Goal: Find contact information: Find contact information

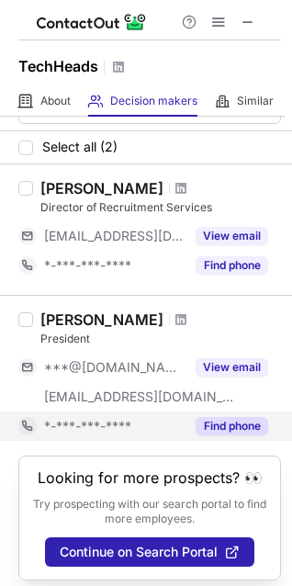
scroll to position [60, 0]
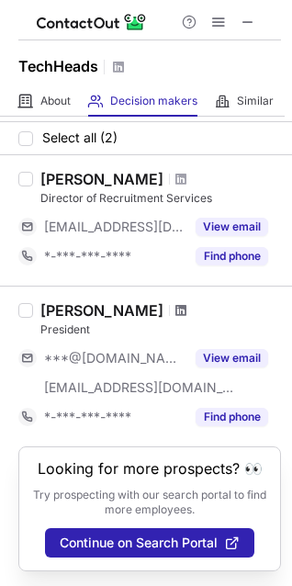
click at [175, 303] on span at bounding box center [180, 310] width 11 height 15
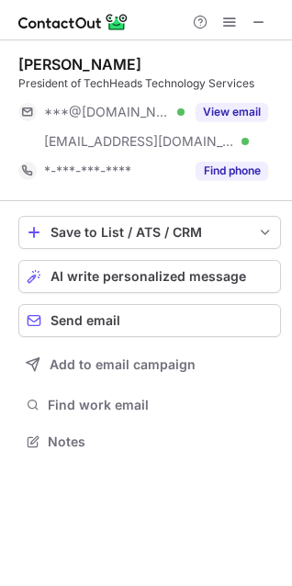
scroll to position [429, 292]
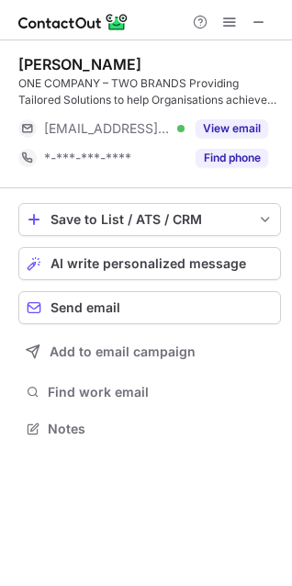
scroll to position [416, 292]
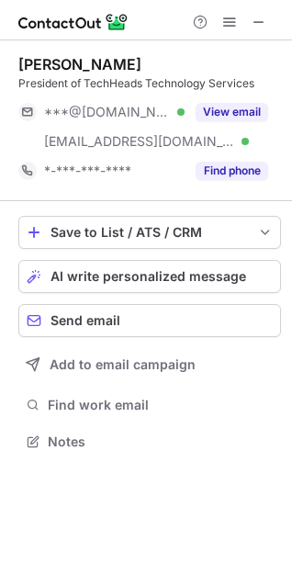
scroll to position [429, 292]
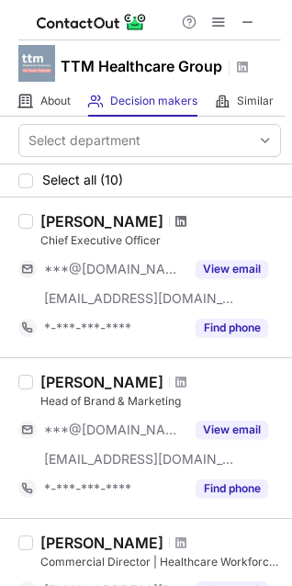
click at [175, 221] on span at bounding box center [180, 221] width 11 height 15
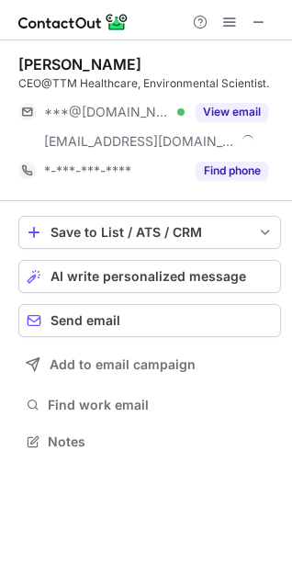
scroll to position [429, 292]
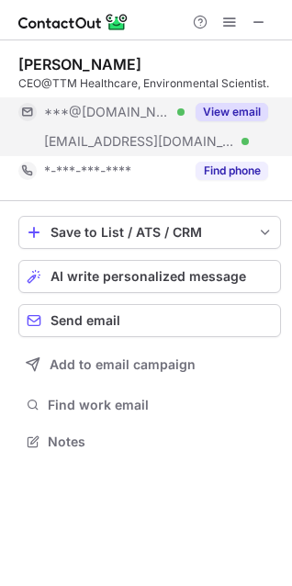
click at [223, 105] on button "View email" at bounding box center [232, 112] width 73 height 18
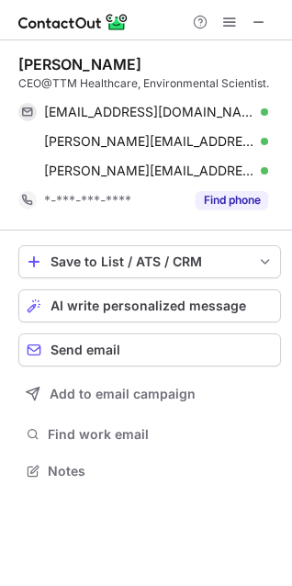
scroll to position [458, 292]
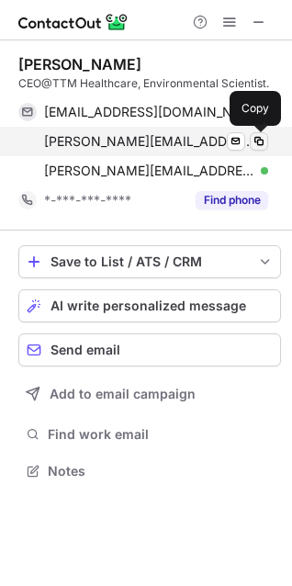
click at [256, 141] on span at bounding box center [259, 141] width 15 height 15
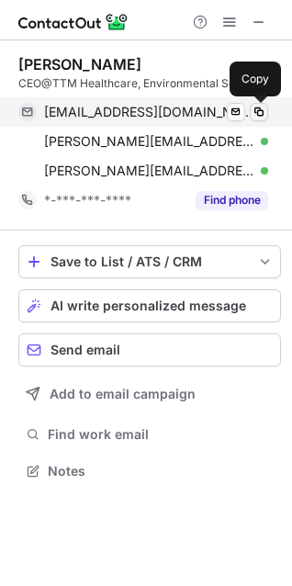
click at [260, 111] on span at bounding box center [259, 112] width 15 height 15
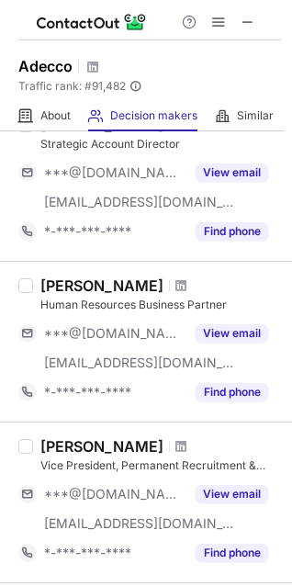
scroll to position [100, 0]
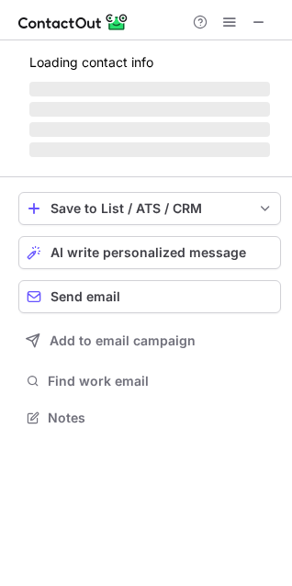
scroll to position [400, 292]
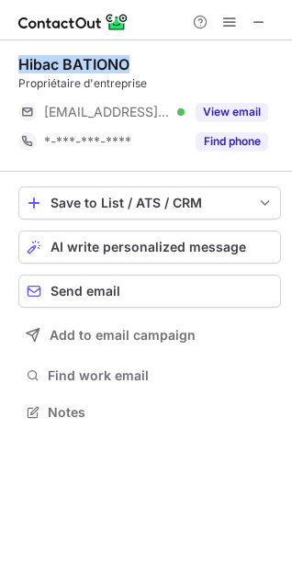
drag, startPoint x: 132, startPoint y: 61, endPoint x: 20, endPoint y: 63, distance: 112.1
click at [20, 63] on div "Hibac BATIONO" at bounding box center [149, 64] width 263 height 18
copy div "Hibac BATIONO"
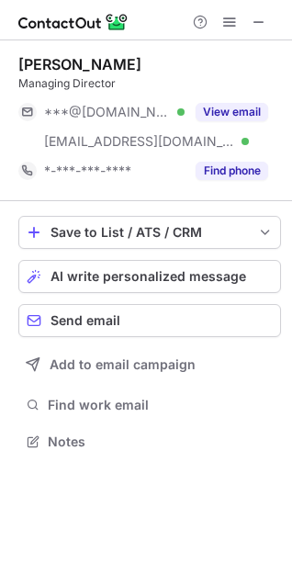
scroll to position [429, 292]
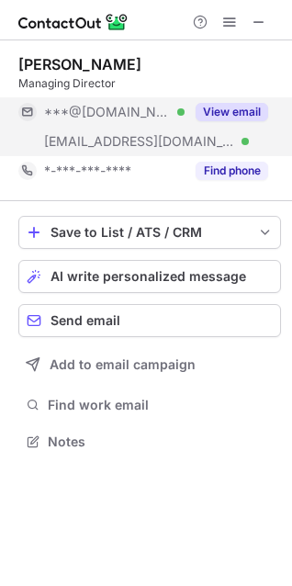
click at [209, 116] on button "View email" at bounding box center [232, 112] width 73 height 18
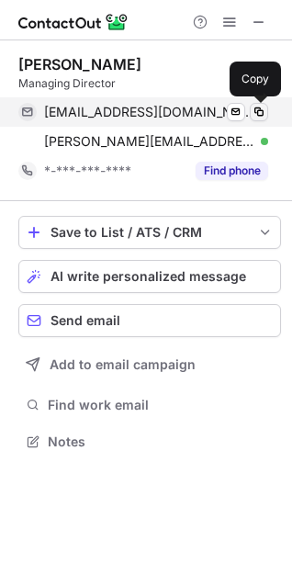
click at [254, 105] on span at bounding box center [259, 112] width 15 height 15
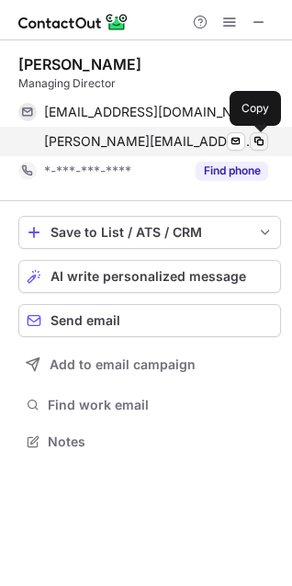
click at [261, 142] on span at bounding box center [259, 141] width 15 height 15
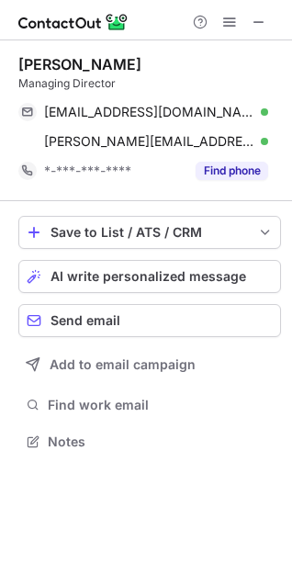
click at [86, 85] on div "Managing Director" at bounding box center [149, 83] width 263 height 17
drag, startPoint x: 18, startPoint y: 85, endPoint x: 116, endPoint y: 89, distance: 97.4
click at [116, 89] on div "Managing Director" at bounding box center [149, 83] width 263 height 17
copy div "Managing Director"
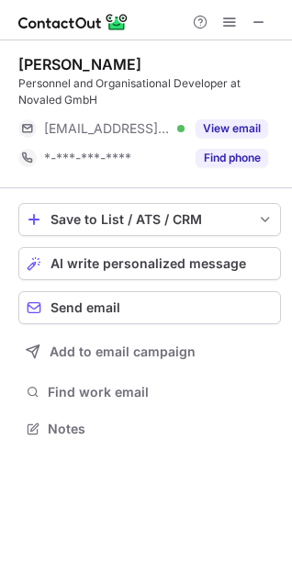
scroll to position [416, 292]
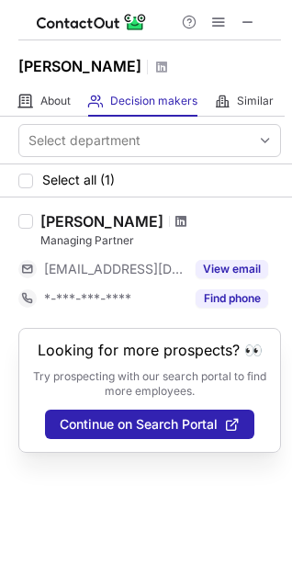
click at [186, 217] on span at bounding box center [180, 221] width 11 height 15
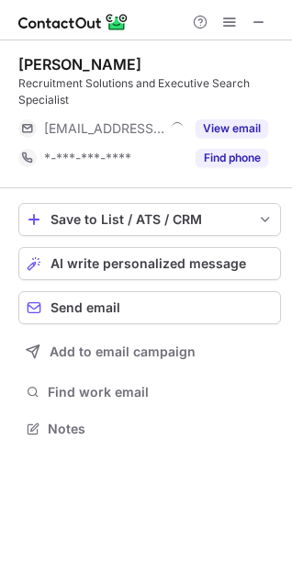
scroll to position [416, 292]
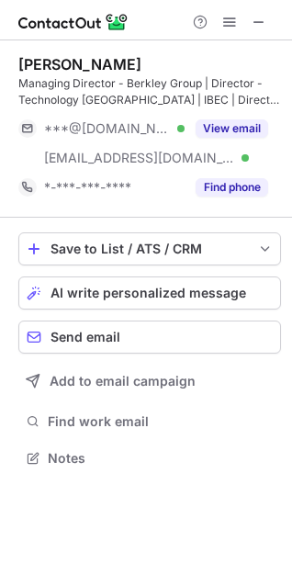
scroll to position [446, 292]
drag, startPoint x: 19, startPoint y: 83, endPoint x: 115, endPoint y: 79, distance: 95.6
click at [115, 79] on div "Managing Director - Berkley Group | Director - Technology Ireland | IBEC | Dire…" at bounding box center [149, 91] width 263 height 33
copy div "Managing Director"
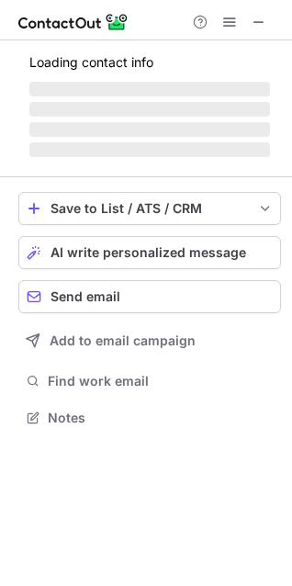
scroll to position [429, 292]
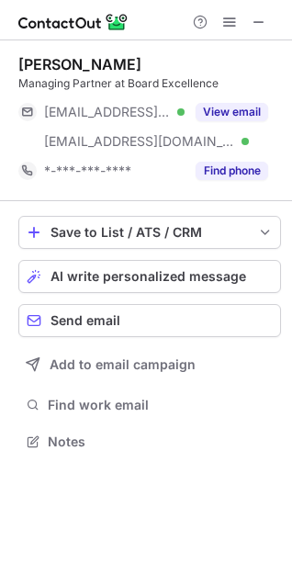
drag, startPoint x: 53, startPoint y: 64, endPoint x: 136, endPoint y: 71, distance: 82.9
click at [136, 71] on div "Kieran Moynihan Managing Partner at Board Excellence ***@eircom.net Verified **…" at bounding box center [146, 254] width 292 height 429
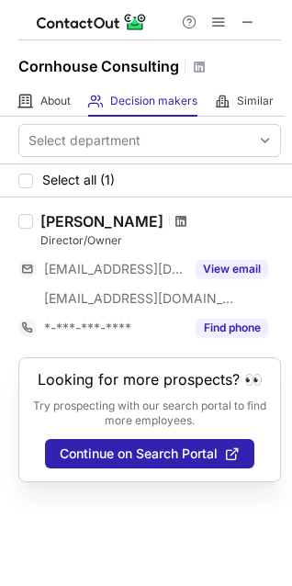
click at [186, 219] on span at bounding box center [180, 221] width 11 height 15
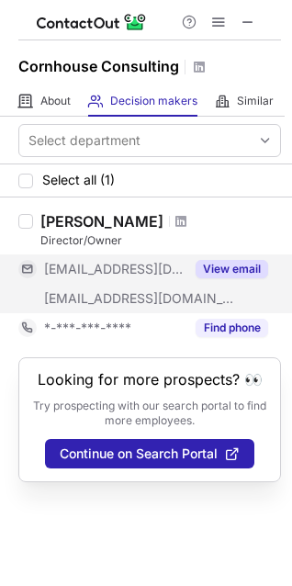
click at [239, 268] on button "View email" at bounding box center [232, 269] width 73 height 18
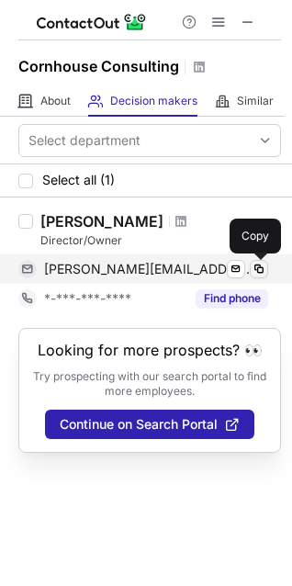
click at [252, 269] on span at bounding box center [259, 269] width 15 height 15
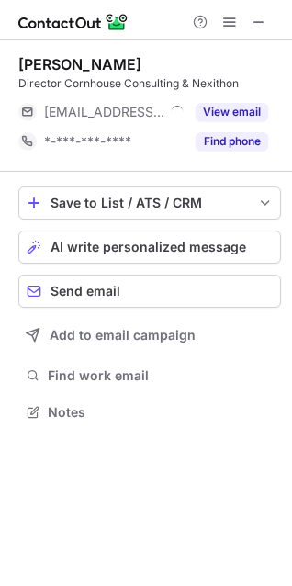
scroll to position [400, 292]
click at [254, 23] on span at bounding box center [259, 22] width 15 height 15
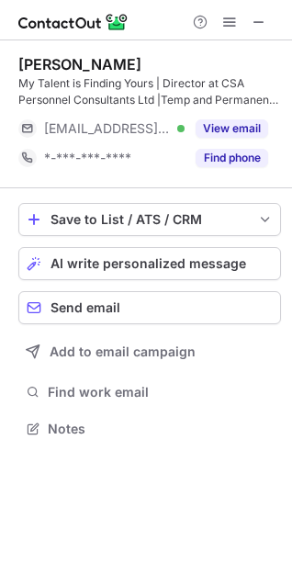
scroll to position [416, 292]
drag, startPoint x: 165, startPoint y: 85, endPoint x: 206, endPoint y: 81, distance: 40.6
click at [206, 81] on div "My Talent is Finding Yours | Director at CSA Personnel Consultants Ltd |Temp an…" at bounding box center [149, 91] width 263 height 33
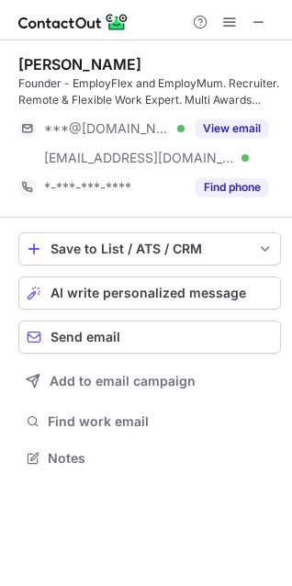
scroll to position [446, 292]
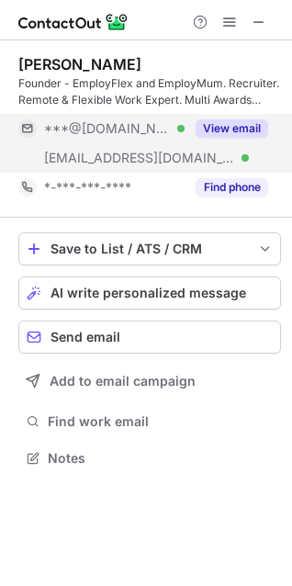
click at [228, 127] on button "View email" at bounding box center [232, 128] width 73 height 18
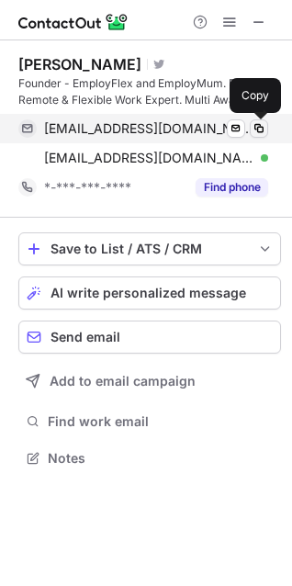
click at [254, 127] on span at bounding box center [259, 128] width 15 height 15
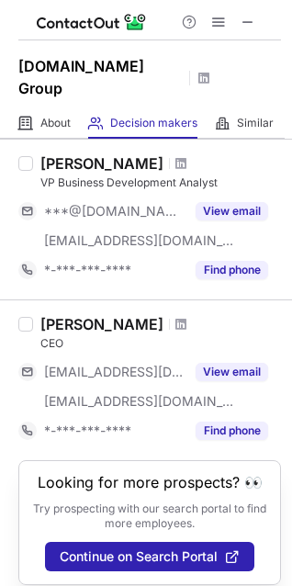
scroll to position [965, 0]
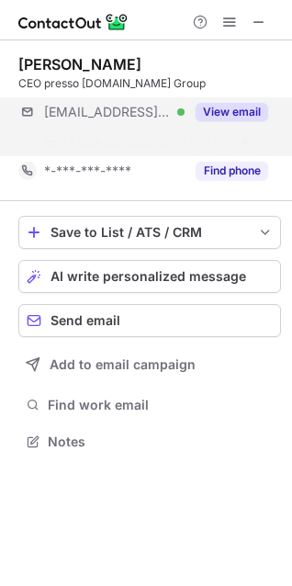
scroll to position [400, 292]
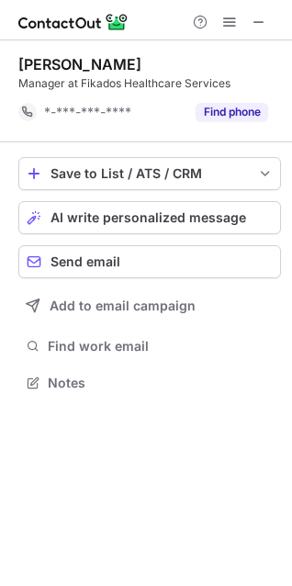
scroll to position [370, 292]
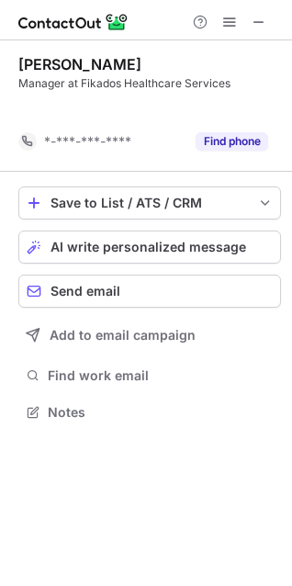
scroll to position [370, 292]
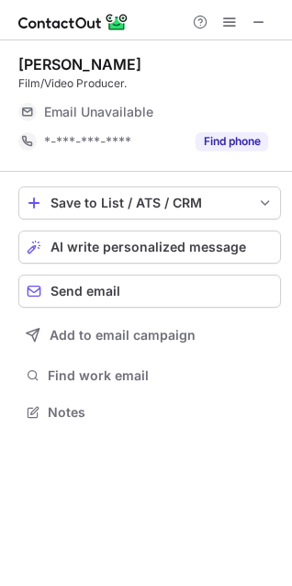
scroll to position [400, 292]
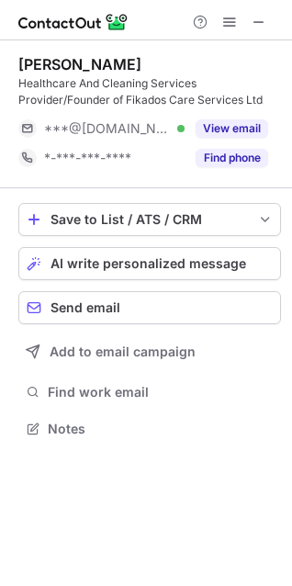
scroll to position [416, 292]
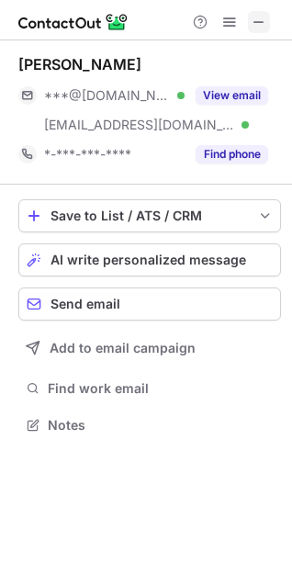
scroll to position [412, 292]
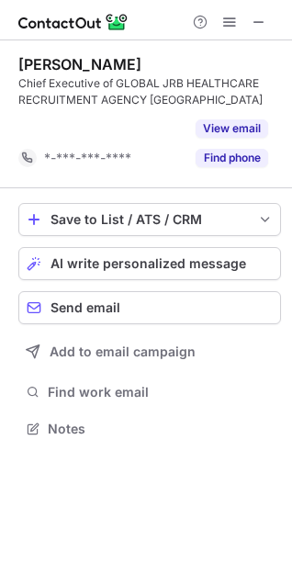
scroll to position [387, 292]
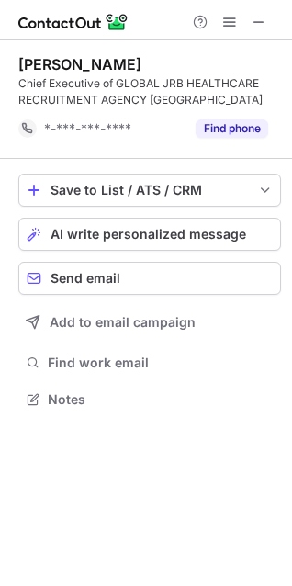
drag, startPoint x: 256, startPoint y: 19, endPoint x: 177, endPoint y: 19, distance: 79.0
click at [256, 19] on span at bounding box center [259, 22] width 15 height 15
click at [256, 21] on span at bounding box center [259, 22] width 15 height 15
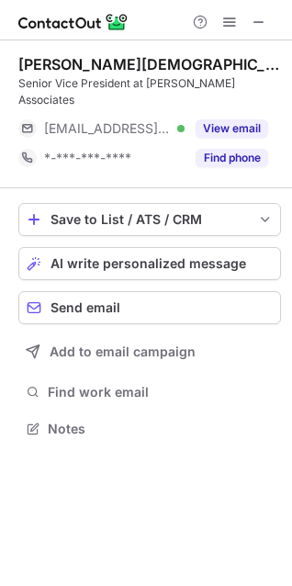
scroll to position [400, 292]
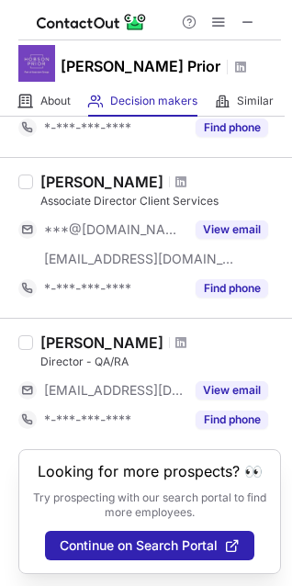
scroll to position [1169, 0]
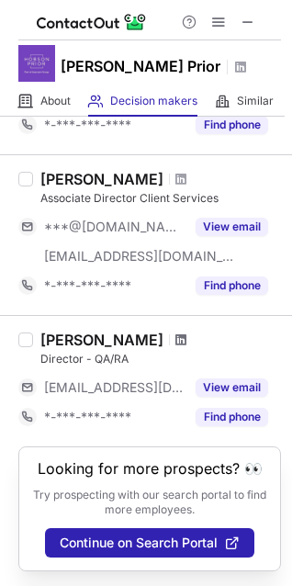
click at [178, 333] on span at bounding box center [180, 340] width 11 height 15
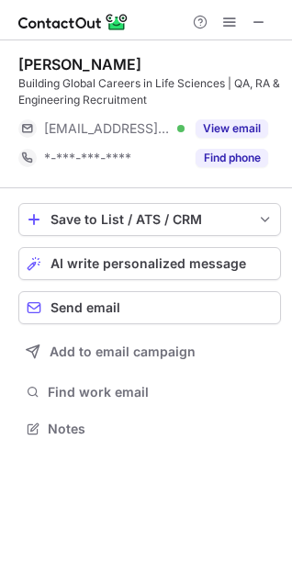
scroll to position [416, 292]
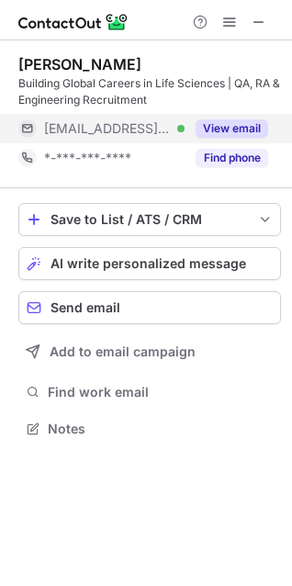
click at [236, 131] on button "View email" at bounding box center [232, 128] width 73 height 18
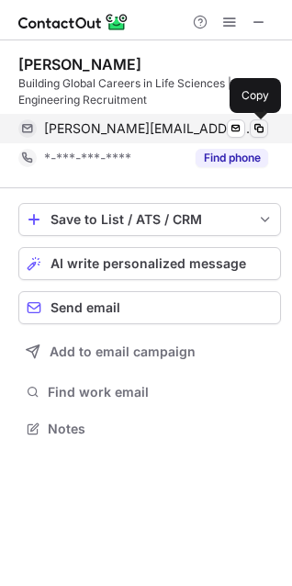
click at [258, 129] on span at bounding box center [259, 128] width 15 height 15
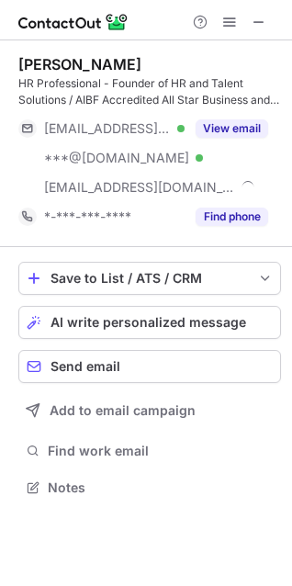
scroll to position [475, 292]
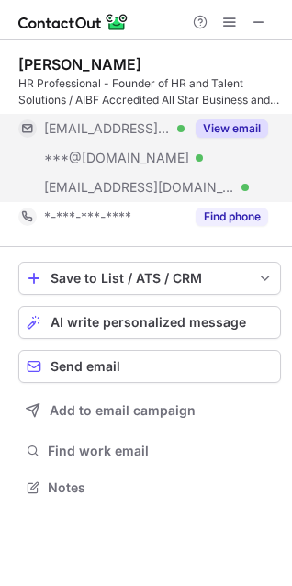
click at [243, 124] on button "View email" at bounding box center [232, 128] width 73 height 18
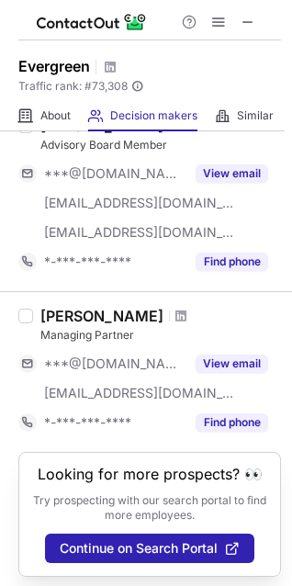
scroll to position [1537, 0]
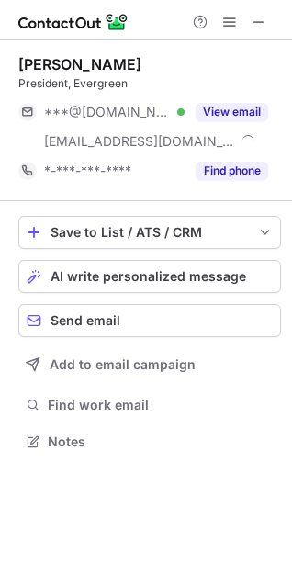
scroll to position [429, 292]
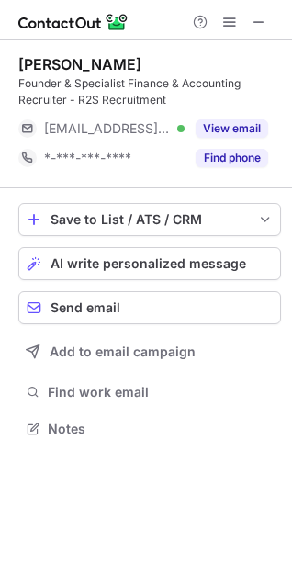
scroll to position [416, 292]
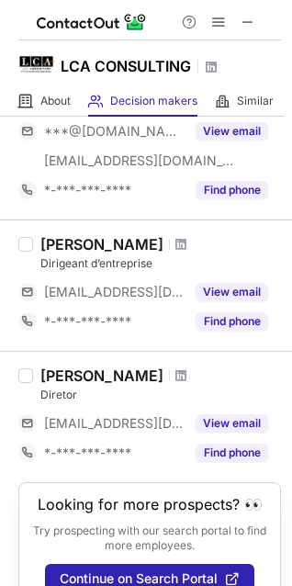
scroll to position [367, 0]
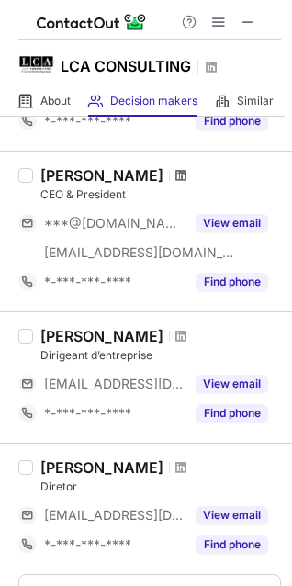
click at [175, 178] on span at bounding box center [180, 175] width 11 height 15
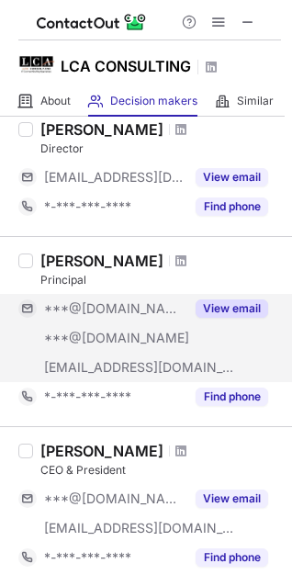
scroll to position [0, 0]
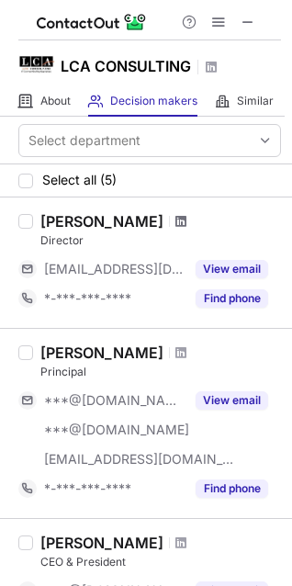
click at [175, 222] on span at bounding box center [180, 221] width 11 height 15
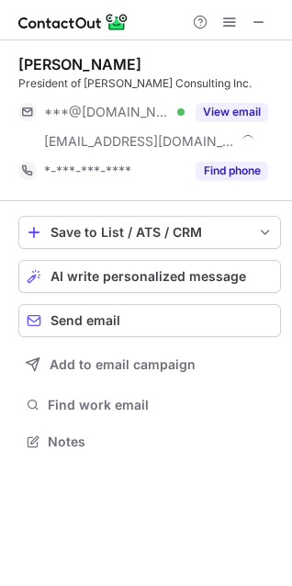
scroll to position [429, 292]
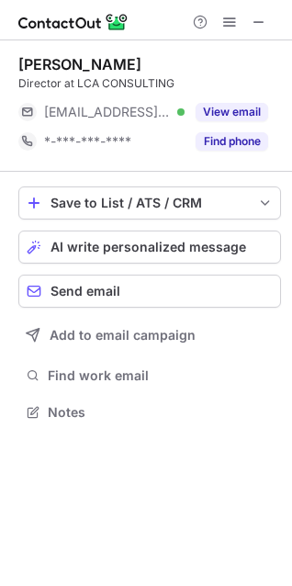
scroll to position [400, 292]
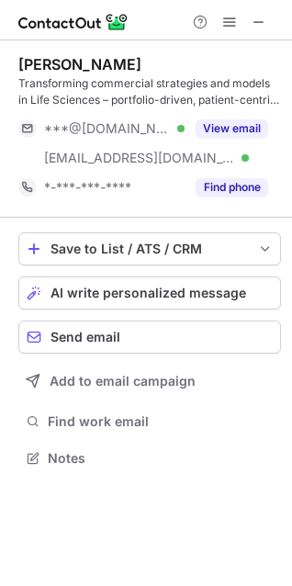
scroll to position [446, 292]
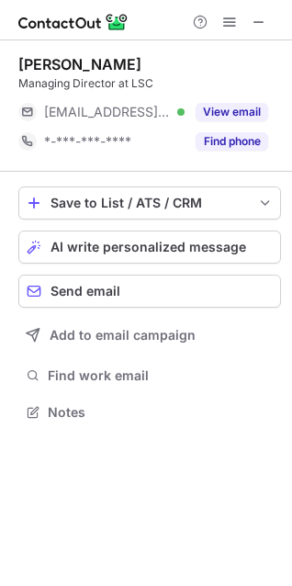
scroll to position [400, 292]
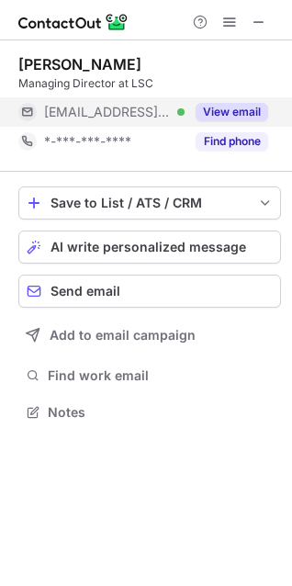
click at [237, 111] on button "View email" at bounding box center [232, 112] width 73 height 18
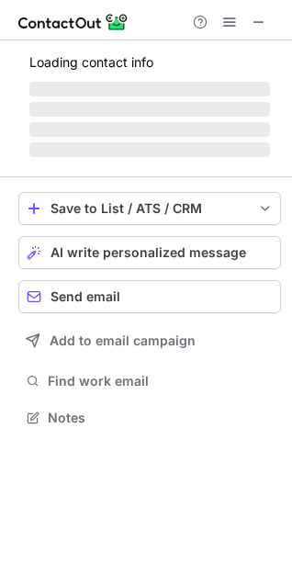
scroll to position [400, 292]
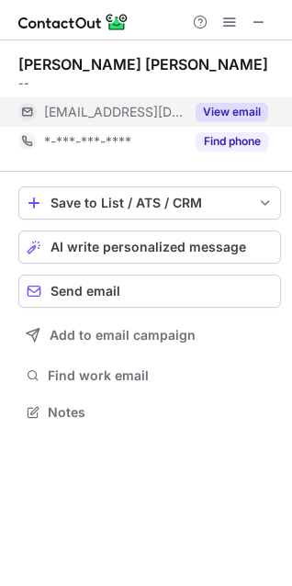
click at [230, 99] on div "View email" at bounding box center [227, 111] width 84 height 29
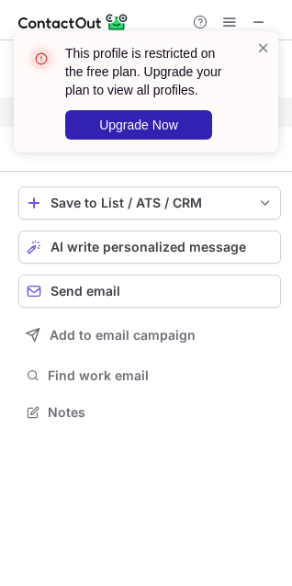
click at [152, 174] on div "This profile is restricted on the free plan. Upgrade your plan to view all prof…" at bounding box center [146, 99] width 294 height 173
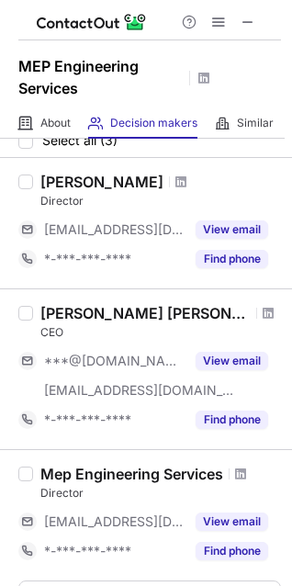
scroll to position [29, 0]
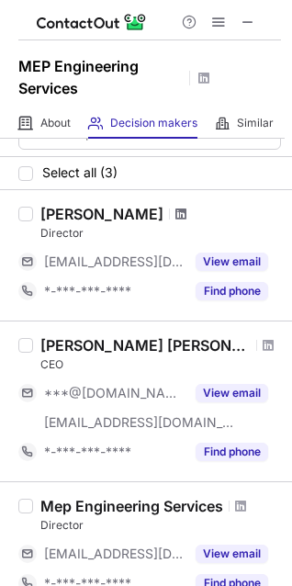
click at [175, 214] on span at bounding box center [180, 214] width 11 height 15
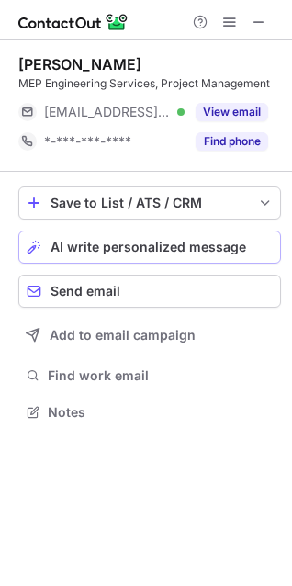
scroll to position [400, 292]
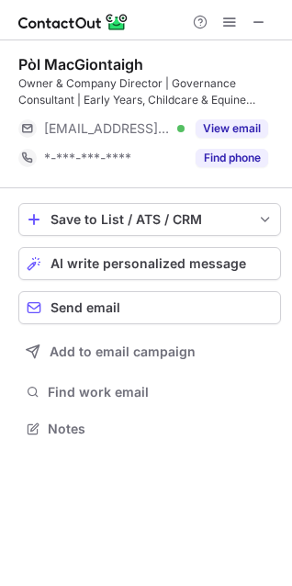
scroll to position [416, 292]
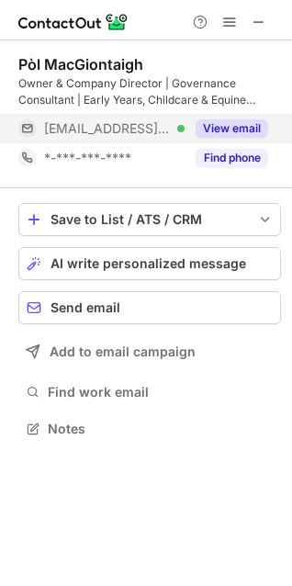
click at [249, 127] on button "View email" at bounding box center [232, 128] width 73 height 18
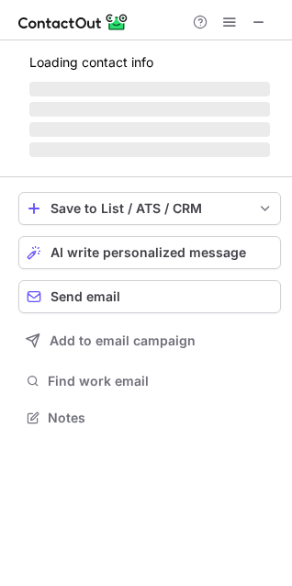
scroll to position [416, 292]
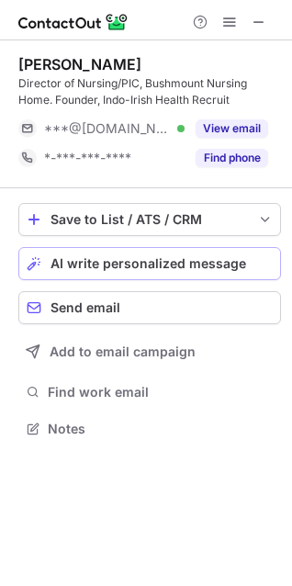
scroll to position [416, 292]
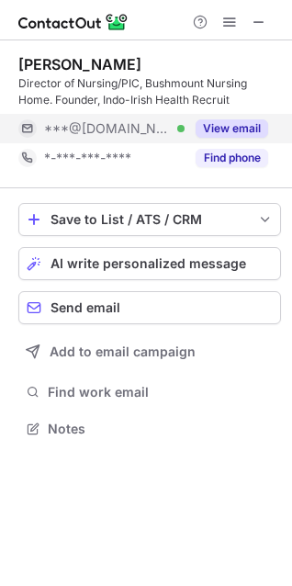
click at [235, 127] on button "View email" at bounding box center [232, 128] width 73 height 18
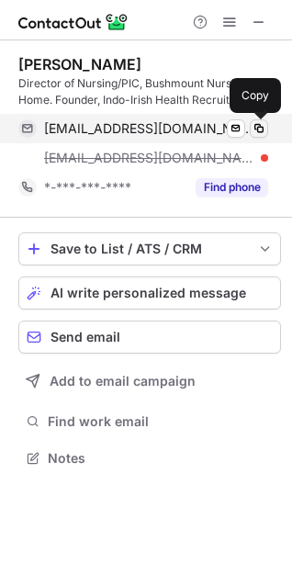
click at [258, 122] on span at bounding box center [259, 128] width 15 height 15
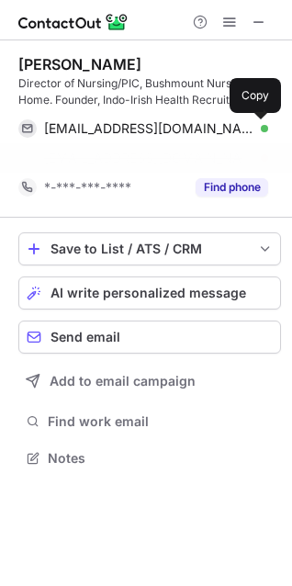
scroll to position [416, 292]
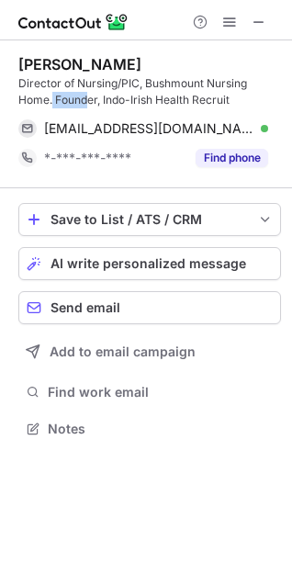
drag, startPoint x: 53, startPoint y: 99, endPoint x: 87, endPoint y: 99, distance: 34.0
click at [87, 99] on div "Director of Nursing/PIC, Bushmount Nursing Home. Founder, Indo-Irish Health Rec…" at bounding box center [149, 91] width 263 height 33
click at [82, 94] on div "Director of Nursing/PIC, Bushmount Nursing Home. Founder, Indo-Irish Health Rec…" at bounding box center [149, 91] width 263 height 33
drag, startPoint x: 56, startPoint y: 97, endPoint x: 76, endPoint y: 95, distance: 20.4
click at [97, 100] on div "Director of Nursing/PIC, Bushmount Nursing Home. Founder, Indo-Irish Health Rec…" at bounding box center [149, 91] width 263 height 33
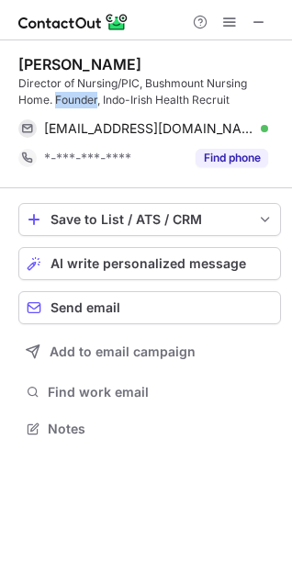
copy div "Founder"
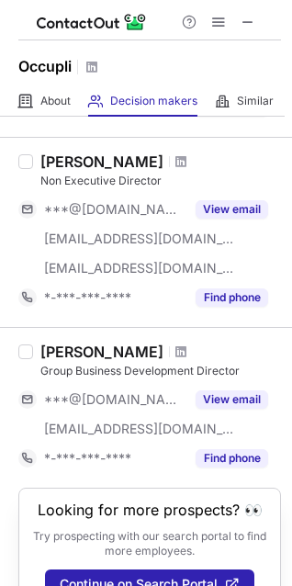
scroll to position [630, 0]
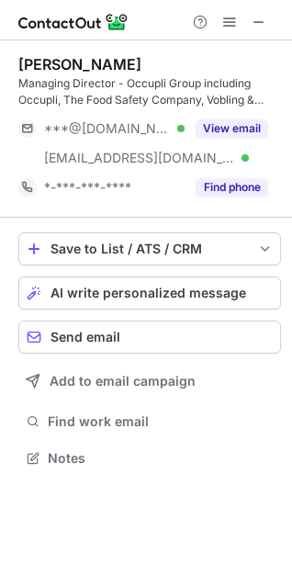
scroll to position [446, 292]
